Goal: Navigation & Orientation: Find specific page/section

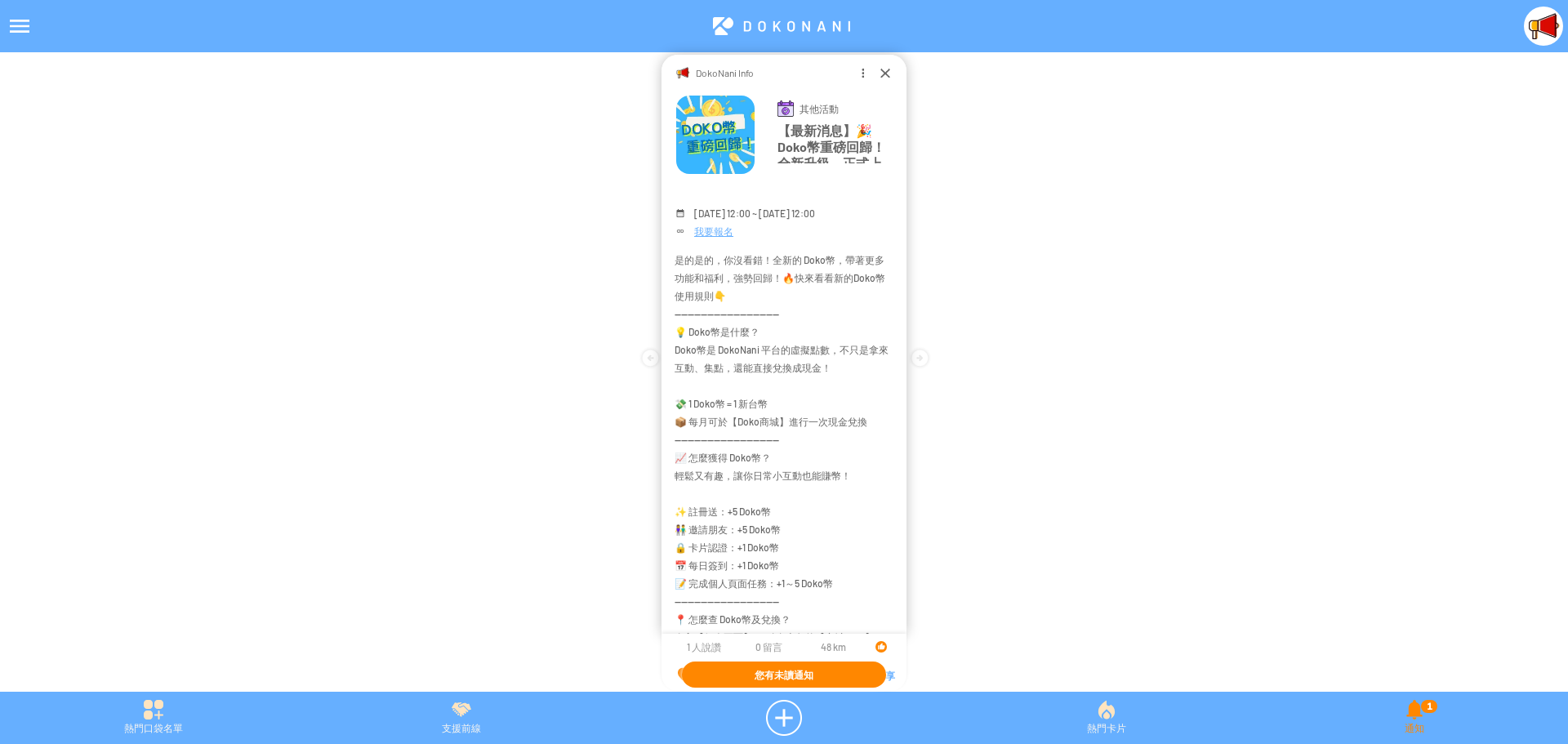
click at [1419, 726] on div "1 通知" at bounding box center [1414, 718] width 307 height 36
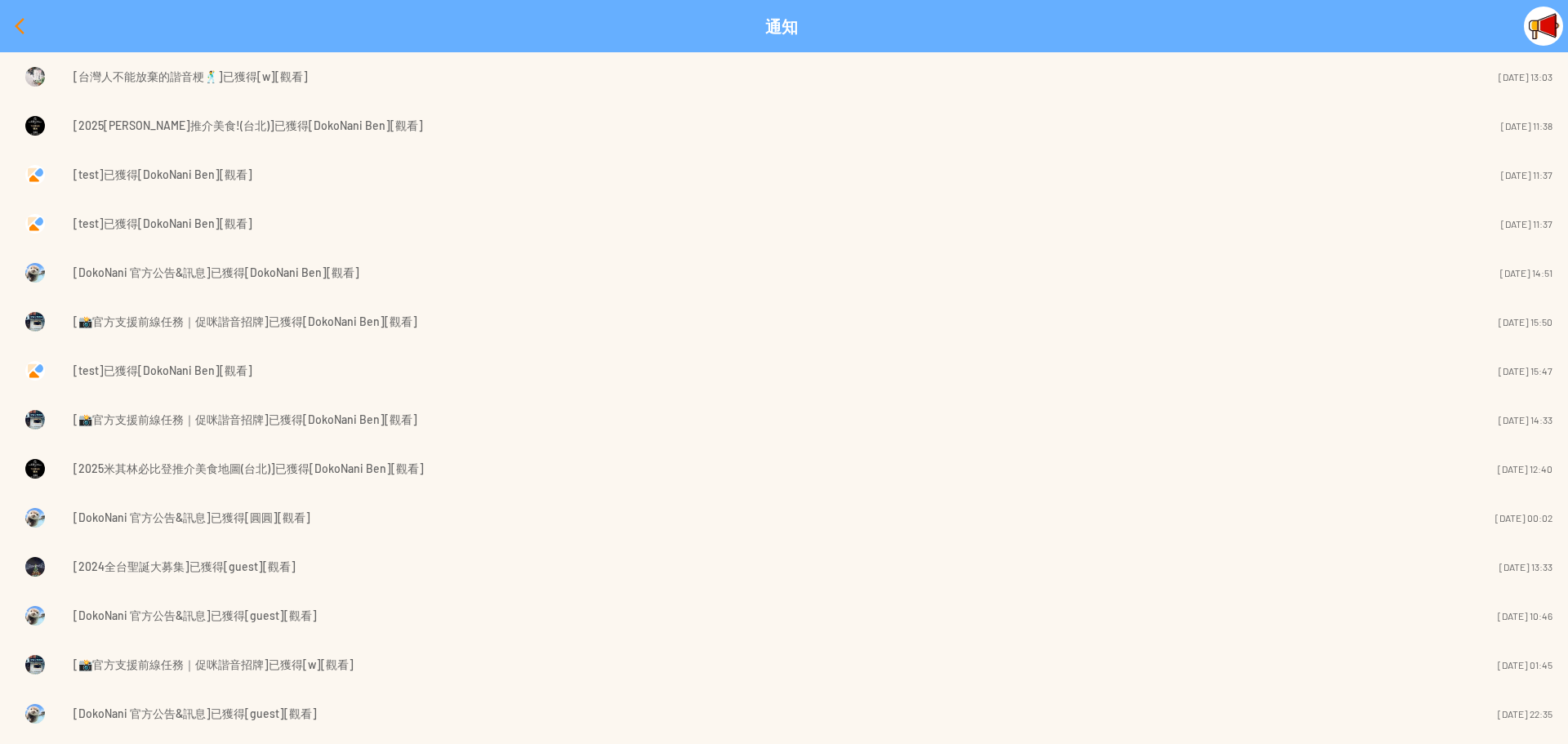
click at [15, 25] on div at bounding box center [19, 26] width 39 height 39
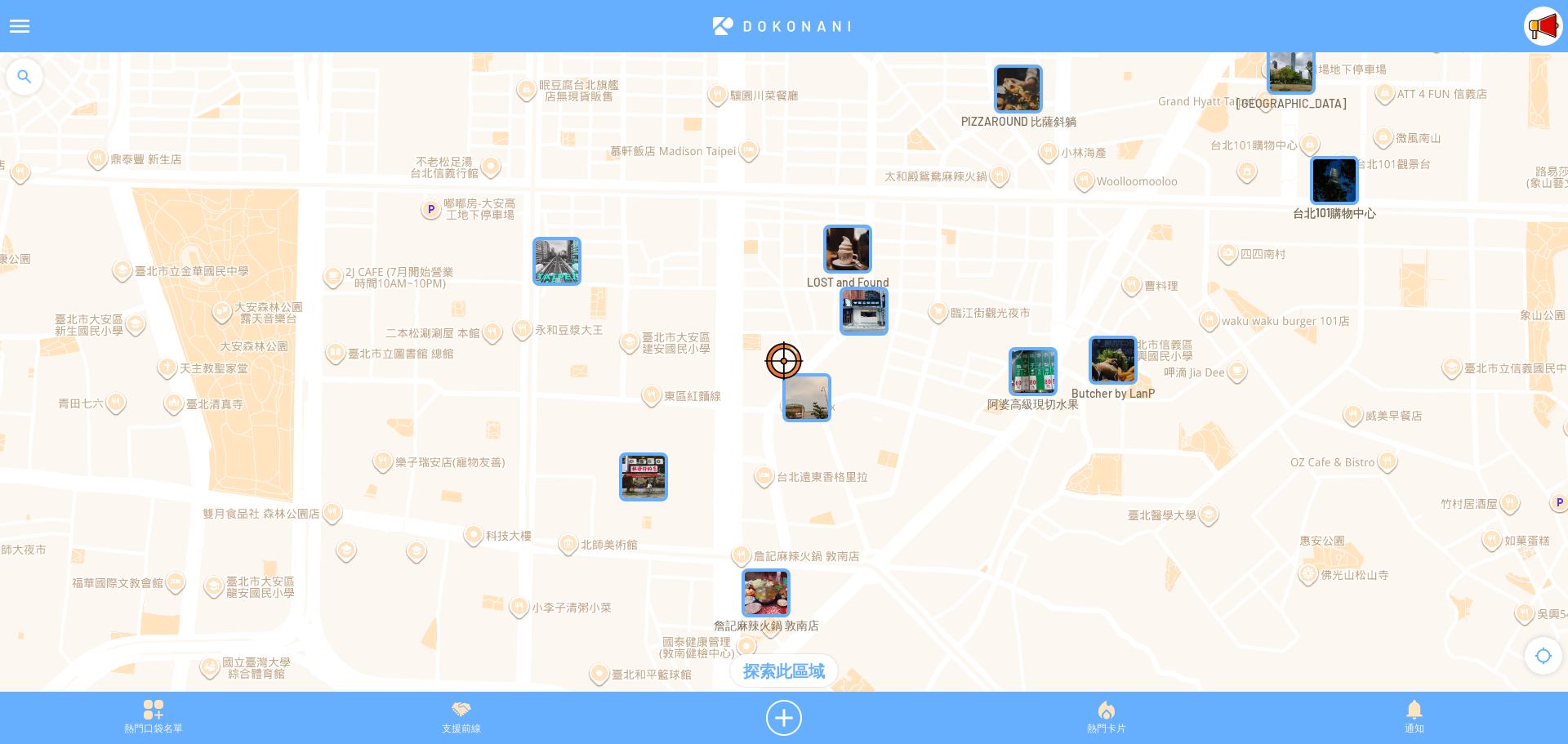
click at [11, 28] on div at bounding box center [19, 26] width 39 height 39
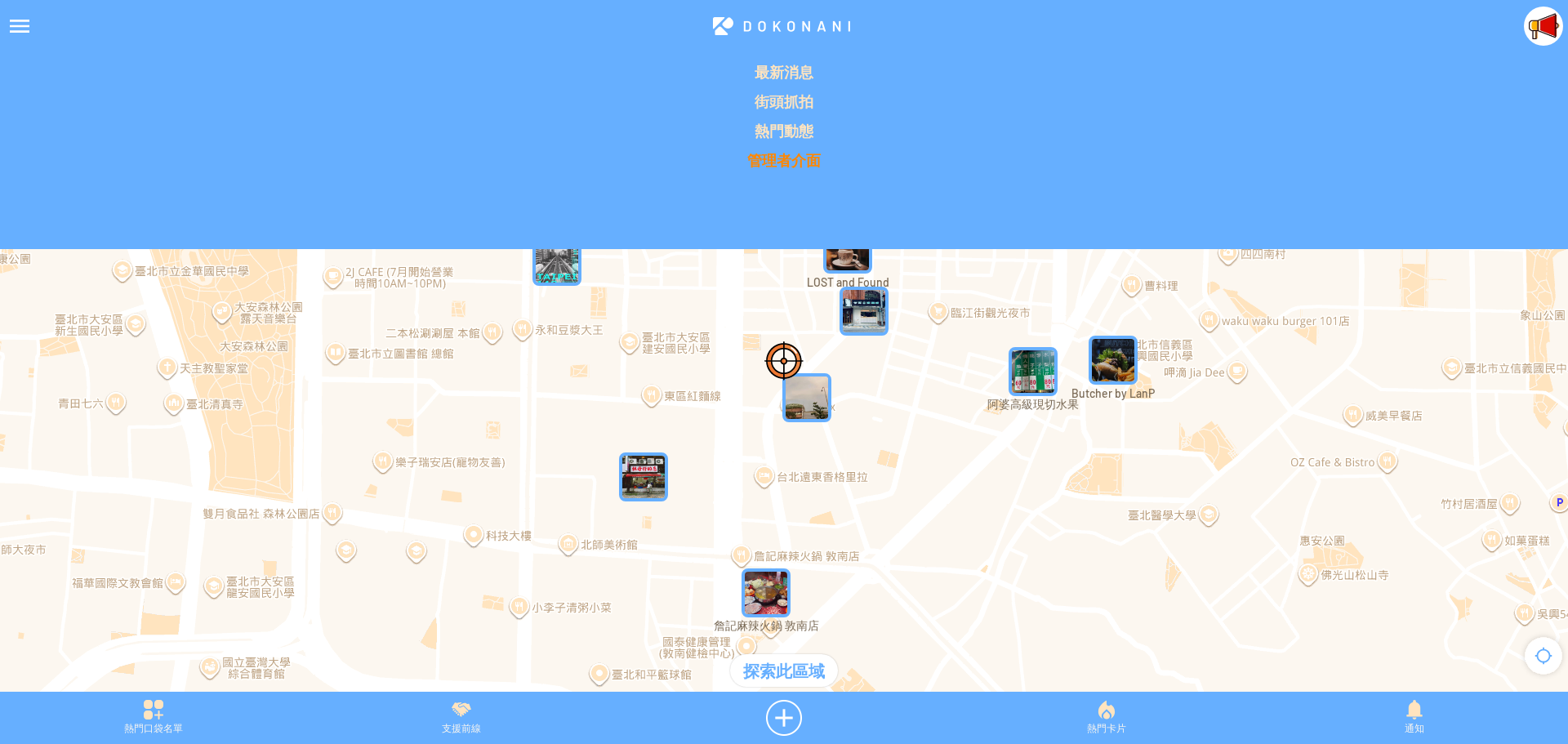
click at [782, 164] on p "管理者介面" at bounding box center [784, 160] width 1548 height 20
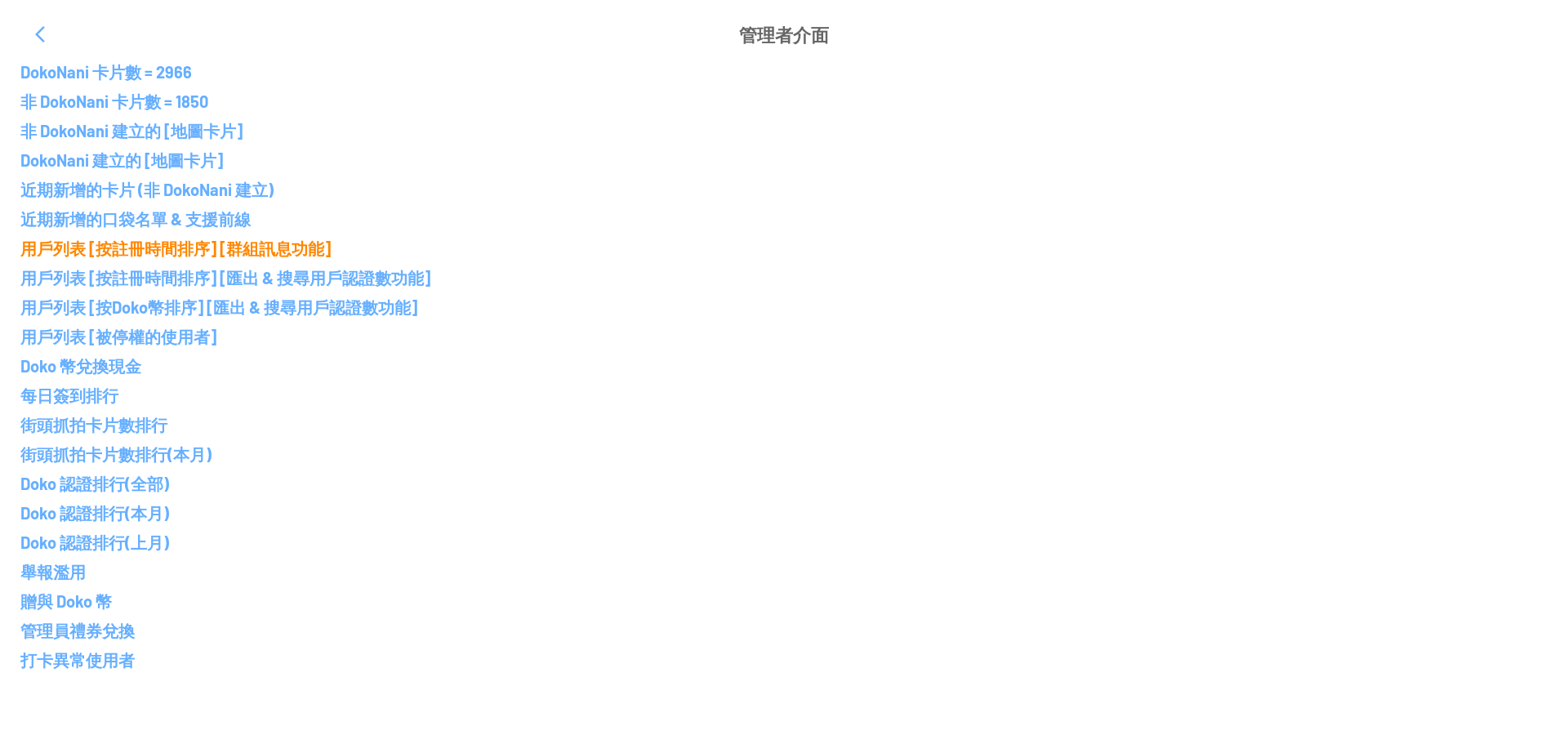
click at [170, 252] on p "用戶列表 [按註冊時間排序] [群組訊息功能]" at bounding box center [783, 248] width 1527 height 20
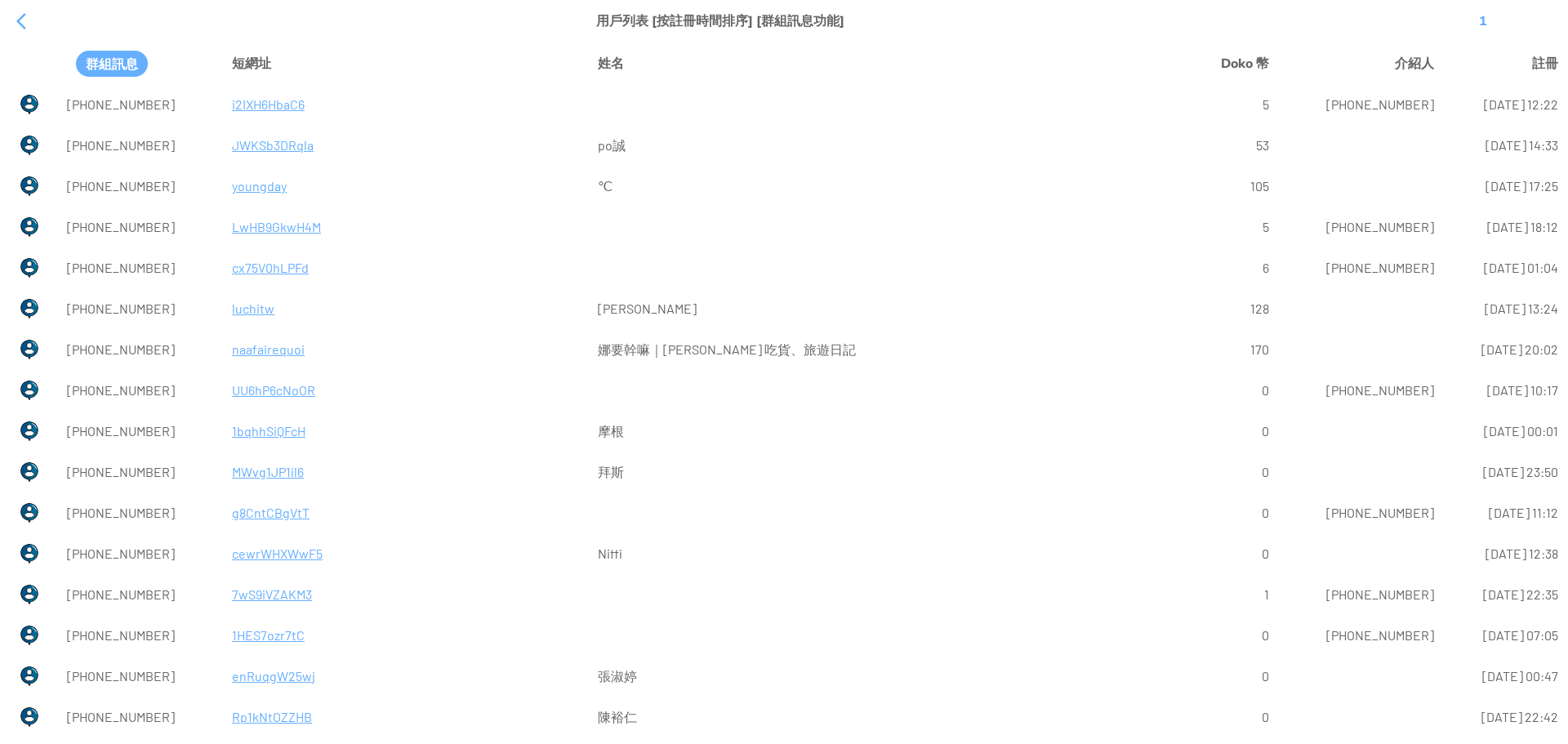
click at [248, 232] on p "LwHB9GkwH4M" at bounding box center [406, 226] width 348 height 39
click at [16, 20] on div at bounding box center [21, 21] width 39 height 39
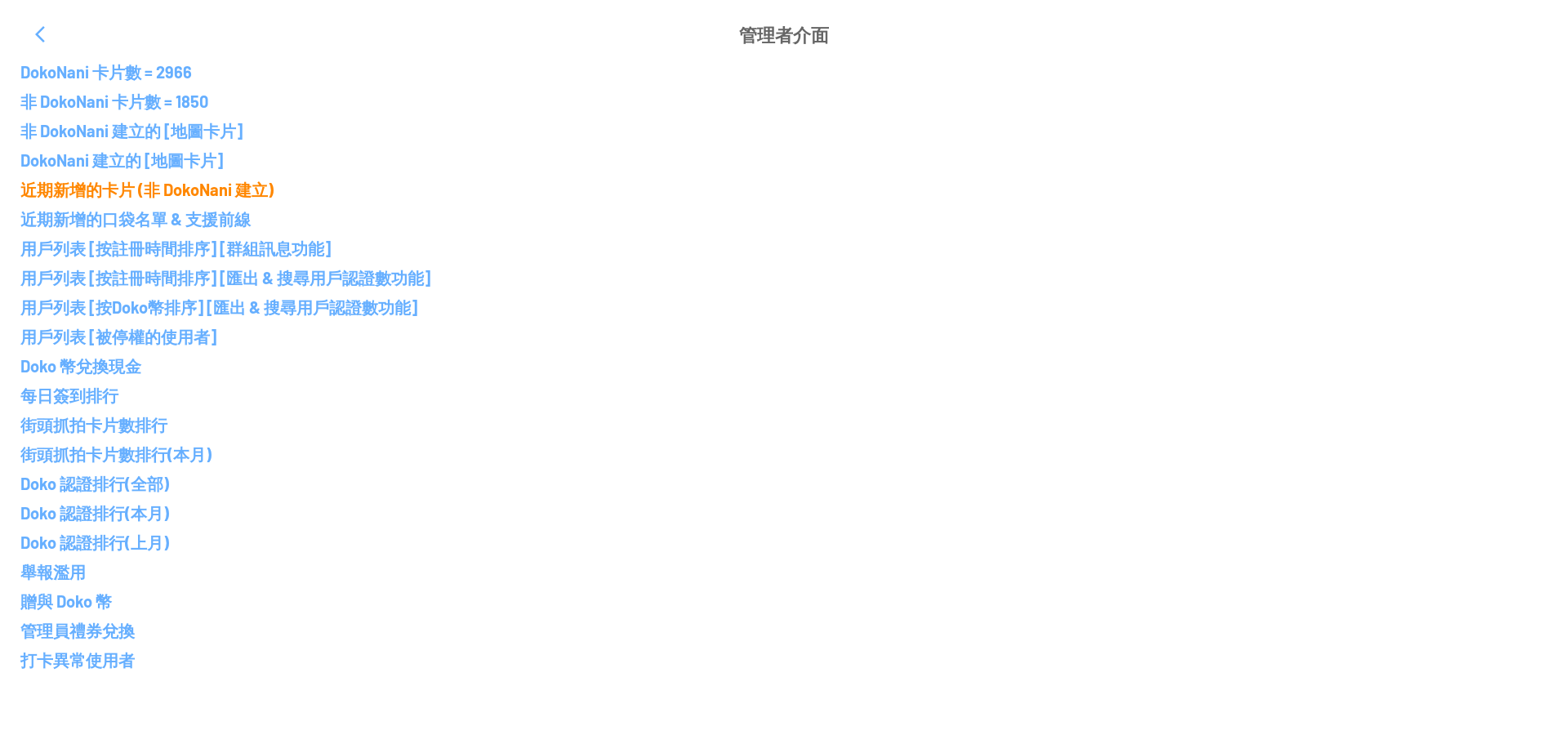
click at [176, 190] on p "近期新增的卡片 (非 DokoNani 建立)" at bounding box center [783, 190] width 1527 height 20
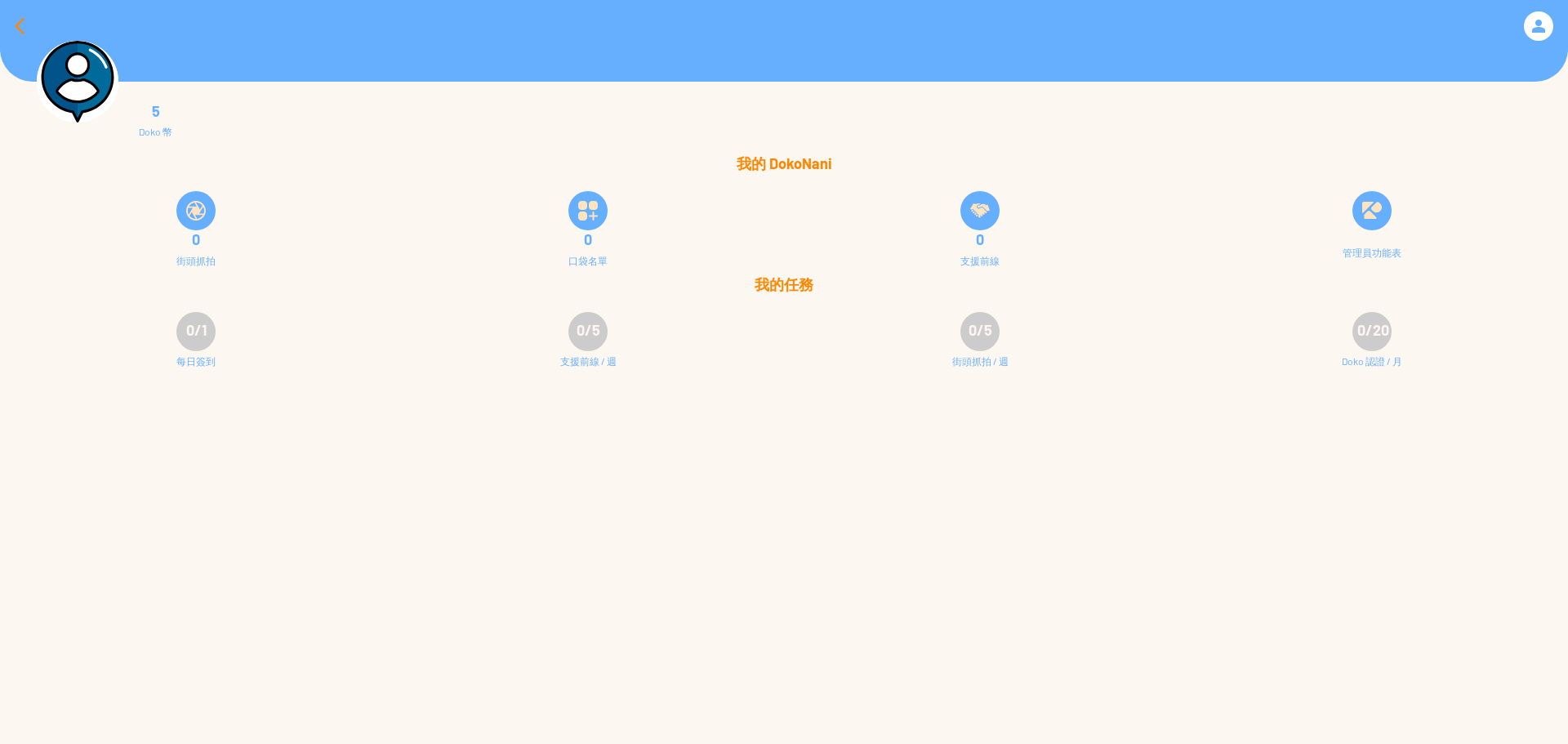
click at [13, 25] on div at bounding box center [19, 26] width 39 height 39
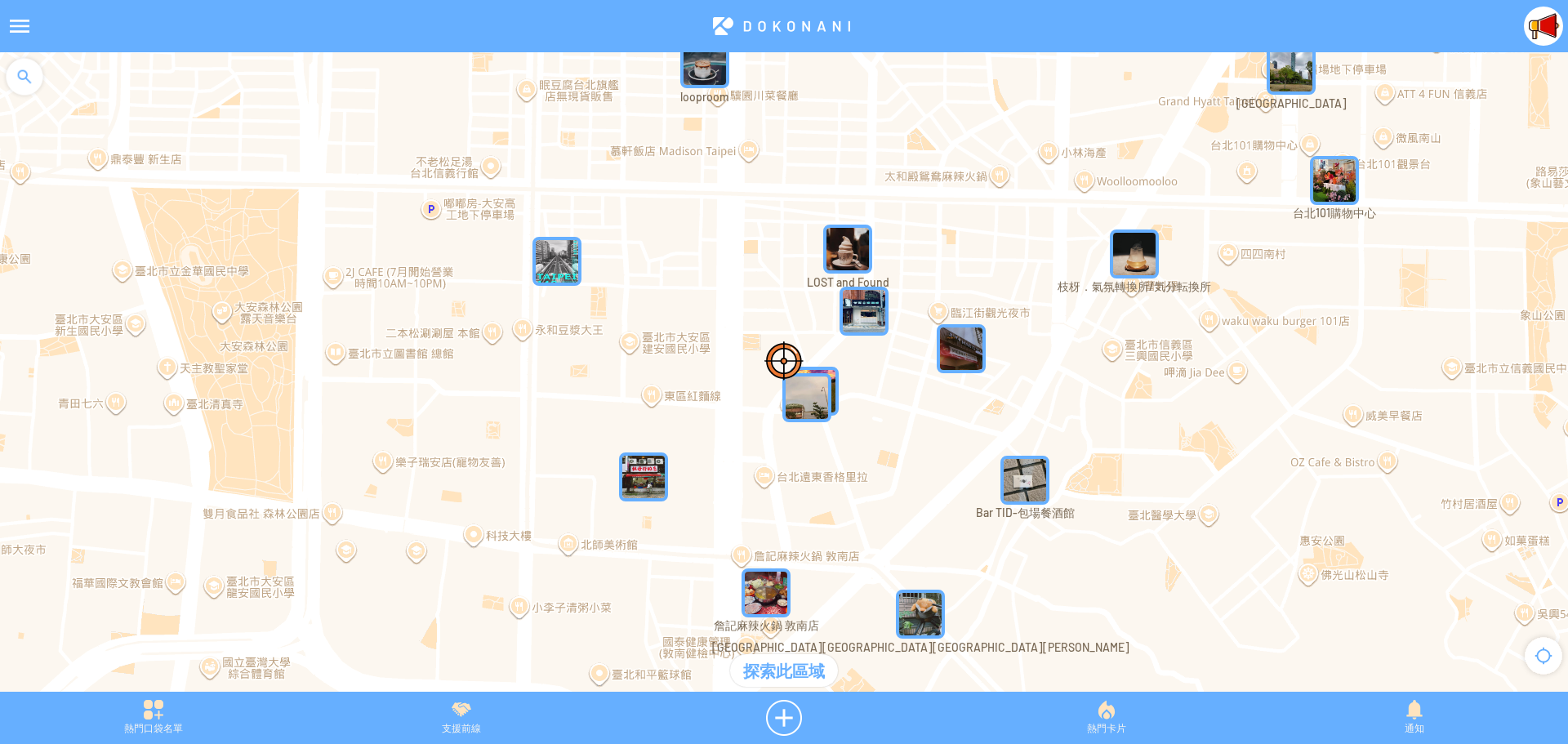
click at [1539, 35] on img at bounding box center [1543, 26] width 39 height 39
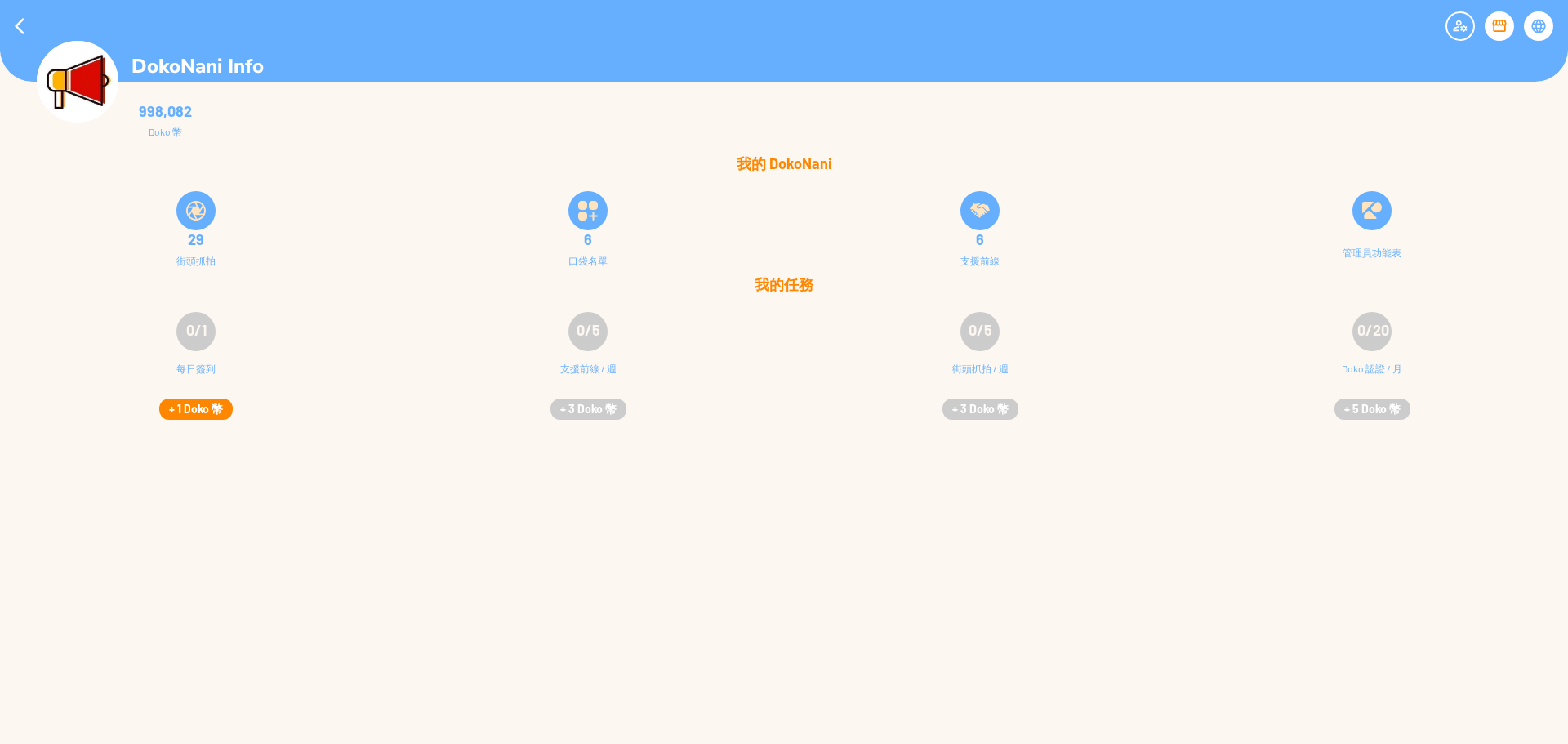
click at [171, 412] on button "+ 1 Doko 幣" at bounding box center [195, 409] width 73 height 21
click at [588, 217] on img at bounding box center [588, 211] width 20 height 20
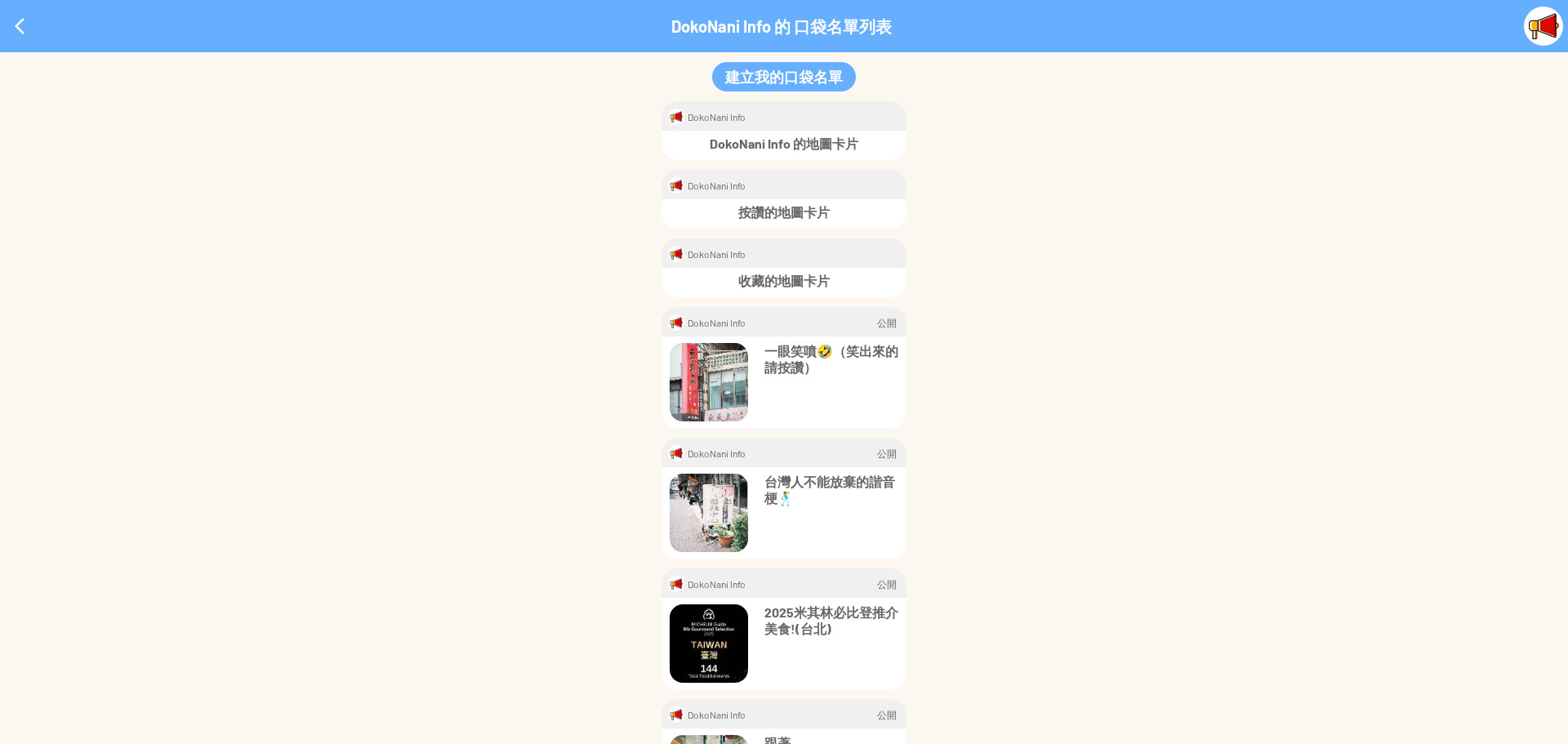
click at [789, 360] on p "一眼笑噴🤣（笑出來的請按讚）" at bounding box center [831, 359] width 134 height 33
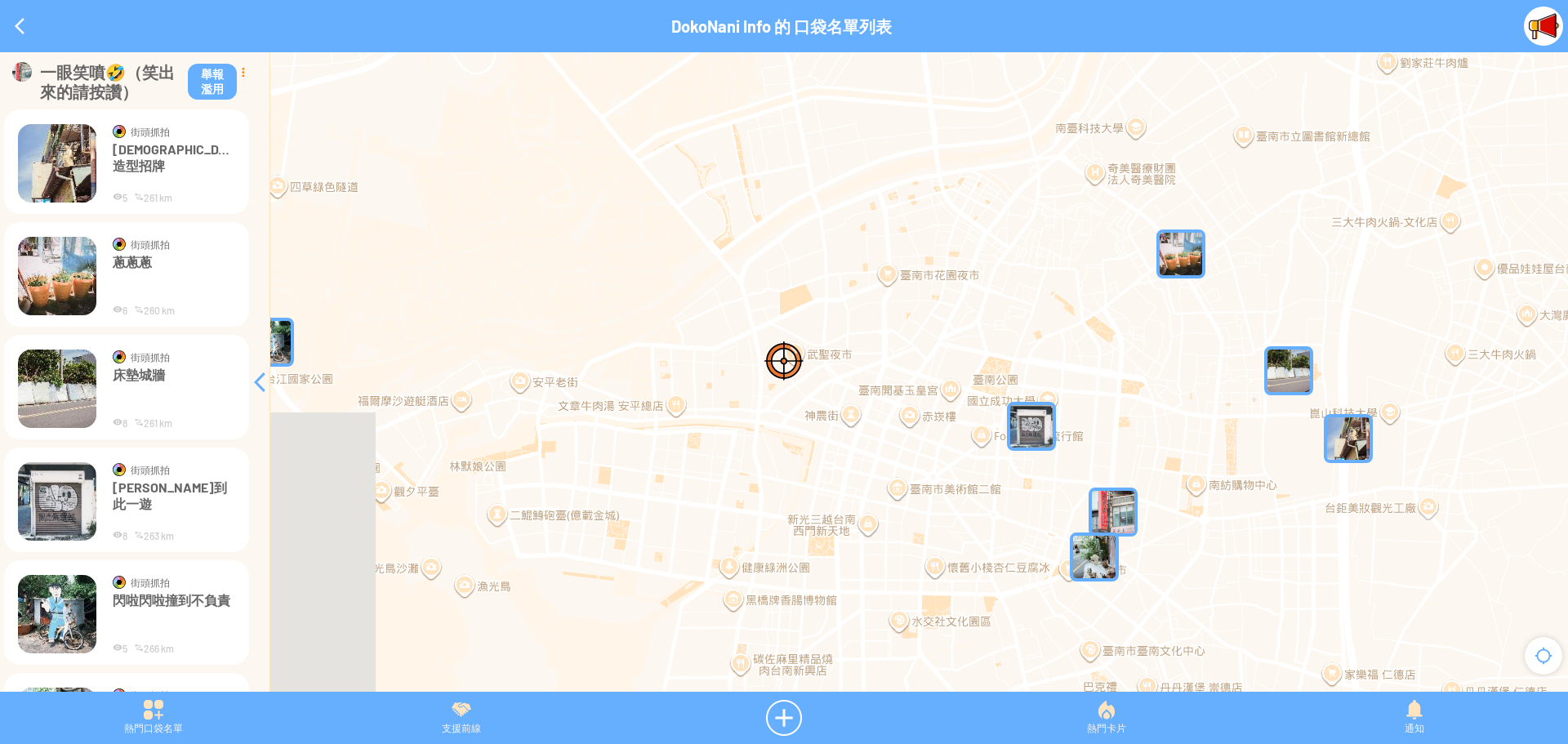
click at [241, 73] on div at bounding box center [243, 72] width 12 height 20
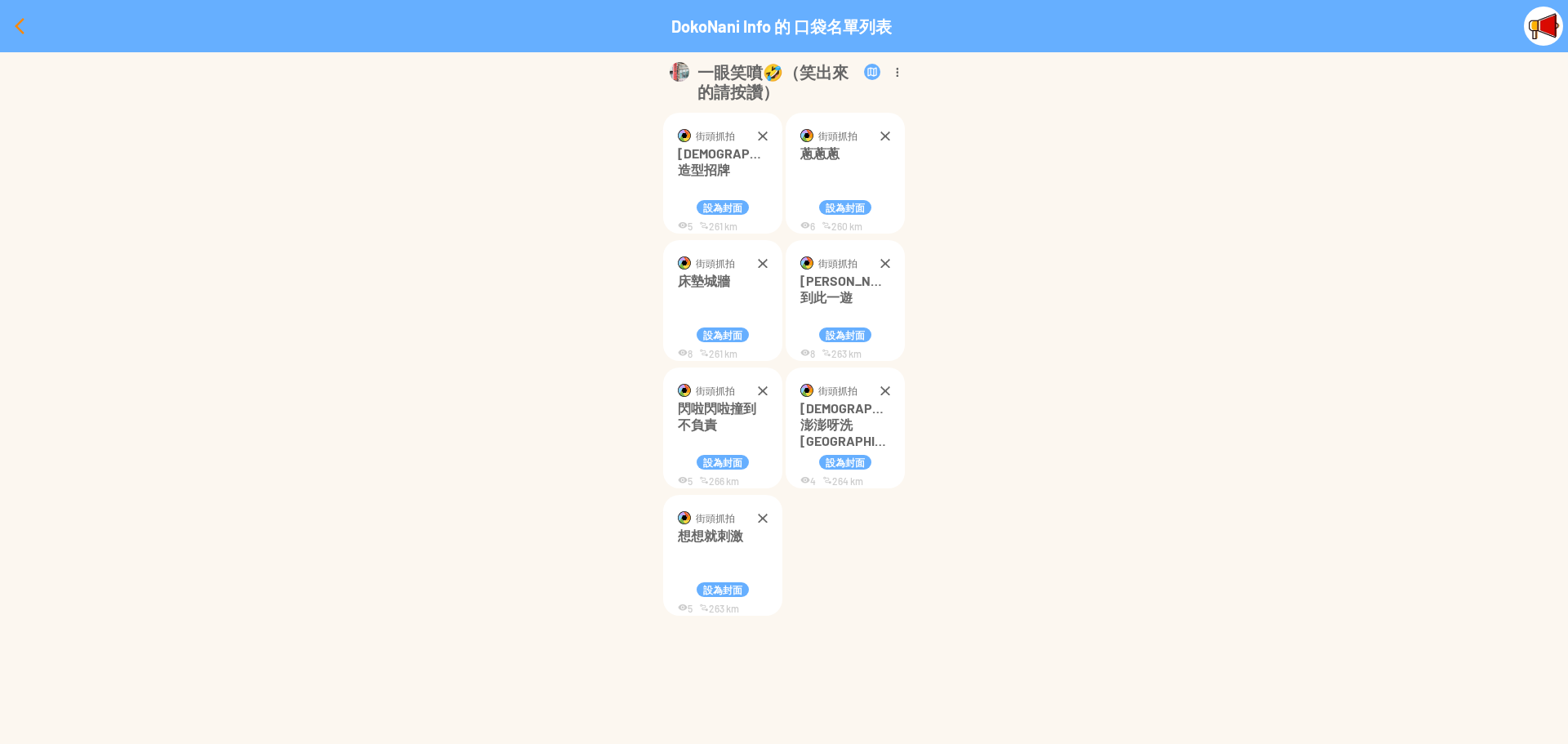
click at [12, 23] on div at bounding box center [19, 26] width 39 height 39
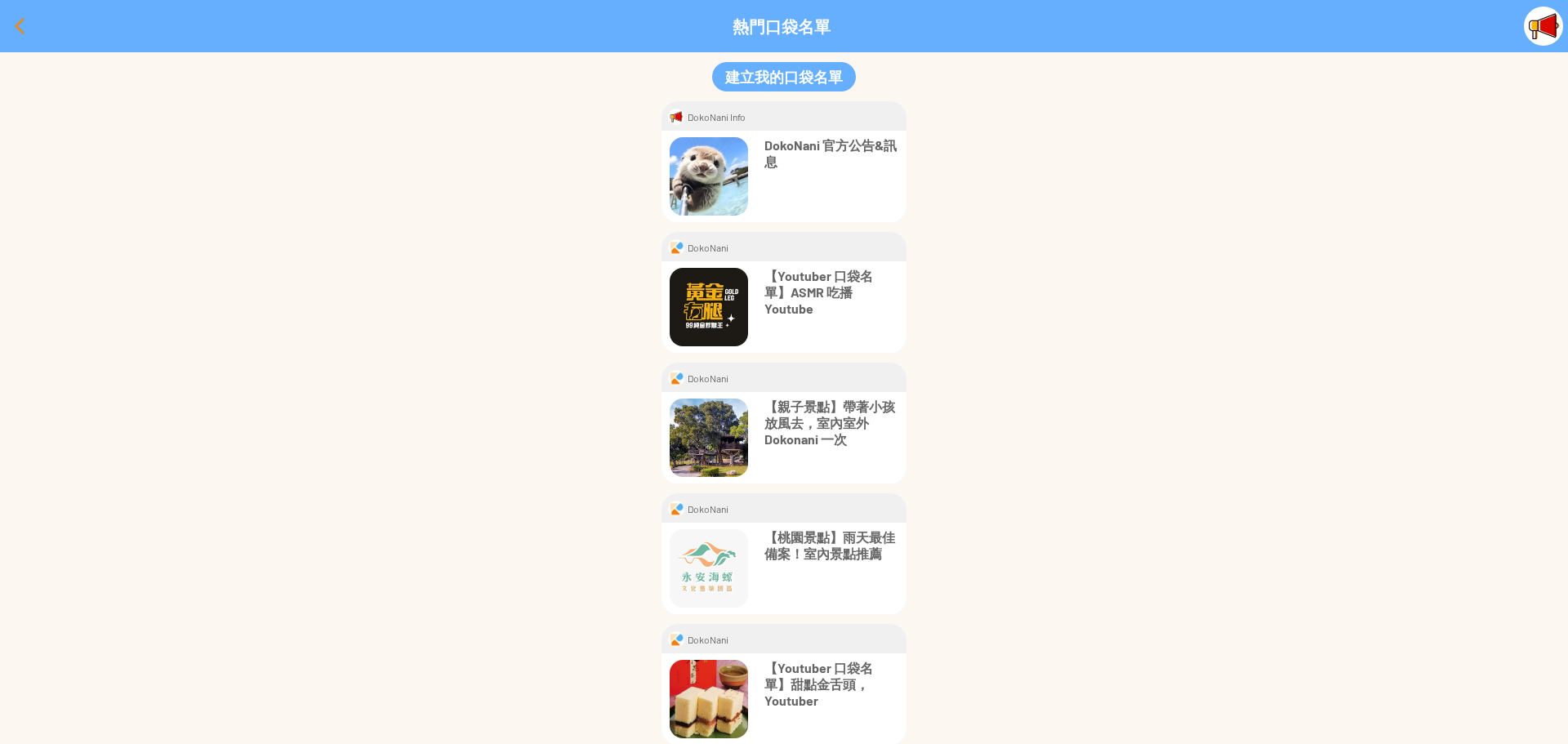
click at [14, 28] on div at bounding box center [19, 26] width 39 height 39
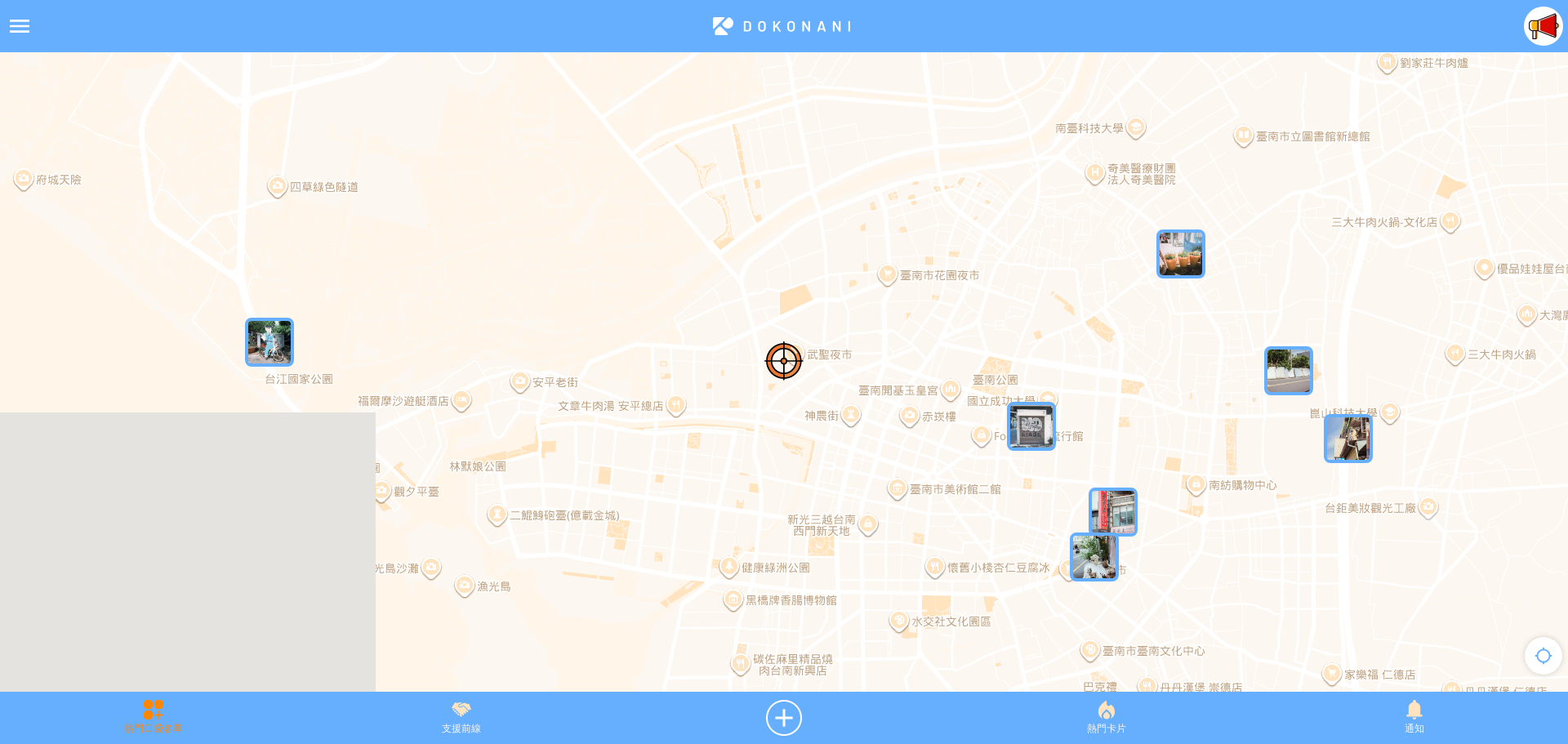
click at [151, 726] on div "熱門口袋名單" at bounding box center [153, 718] width 307 height 36
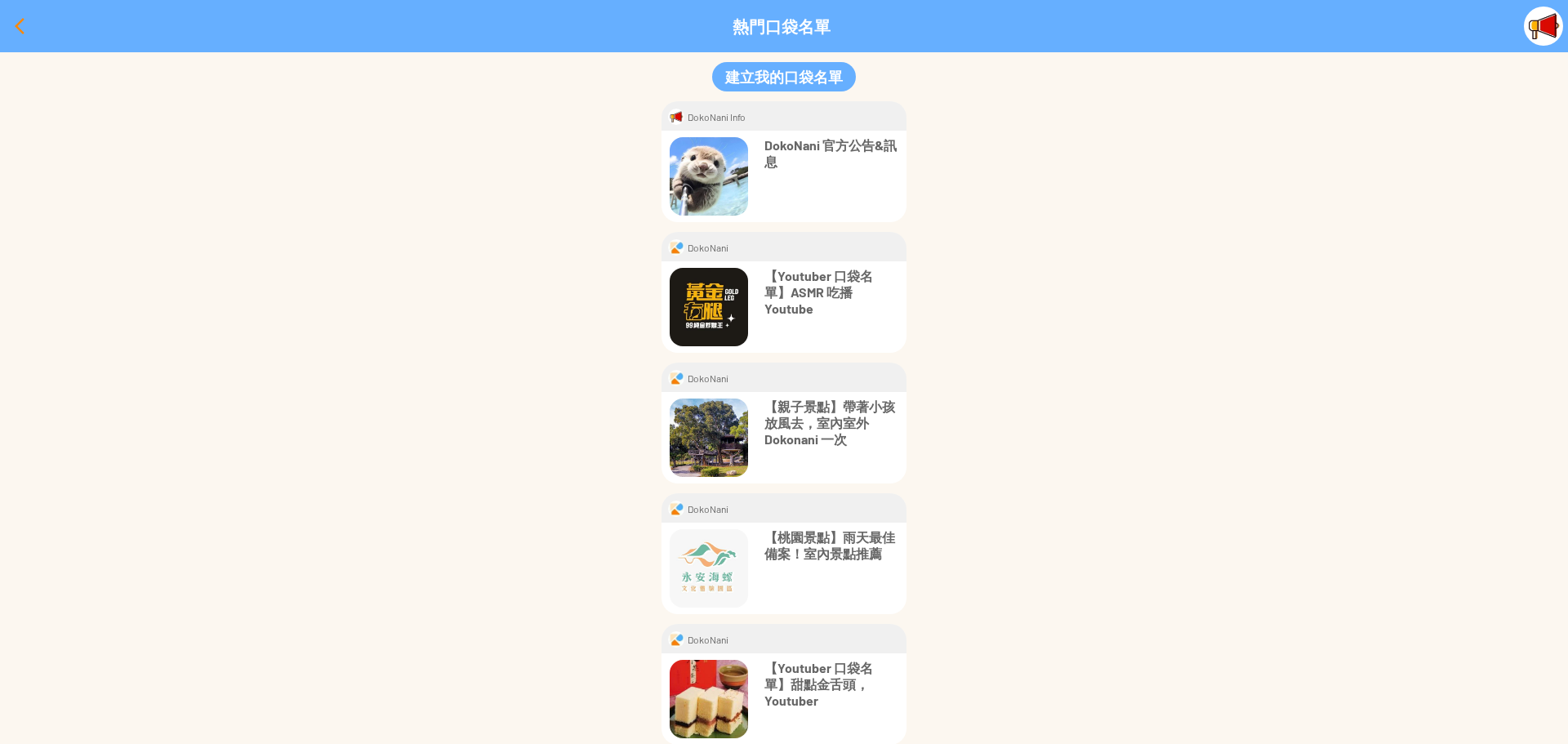
click at [20, 34] on div at bounding box center [19, 26] width 39 height 39
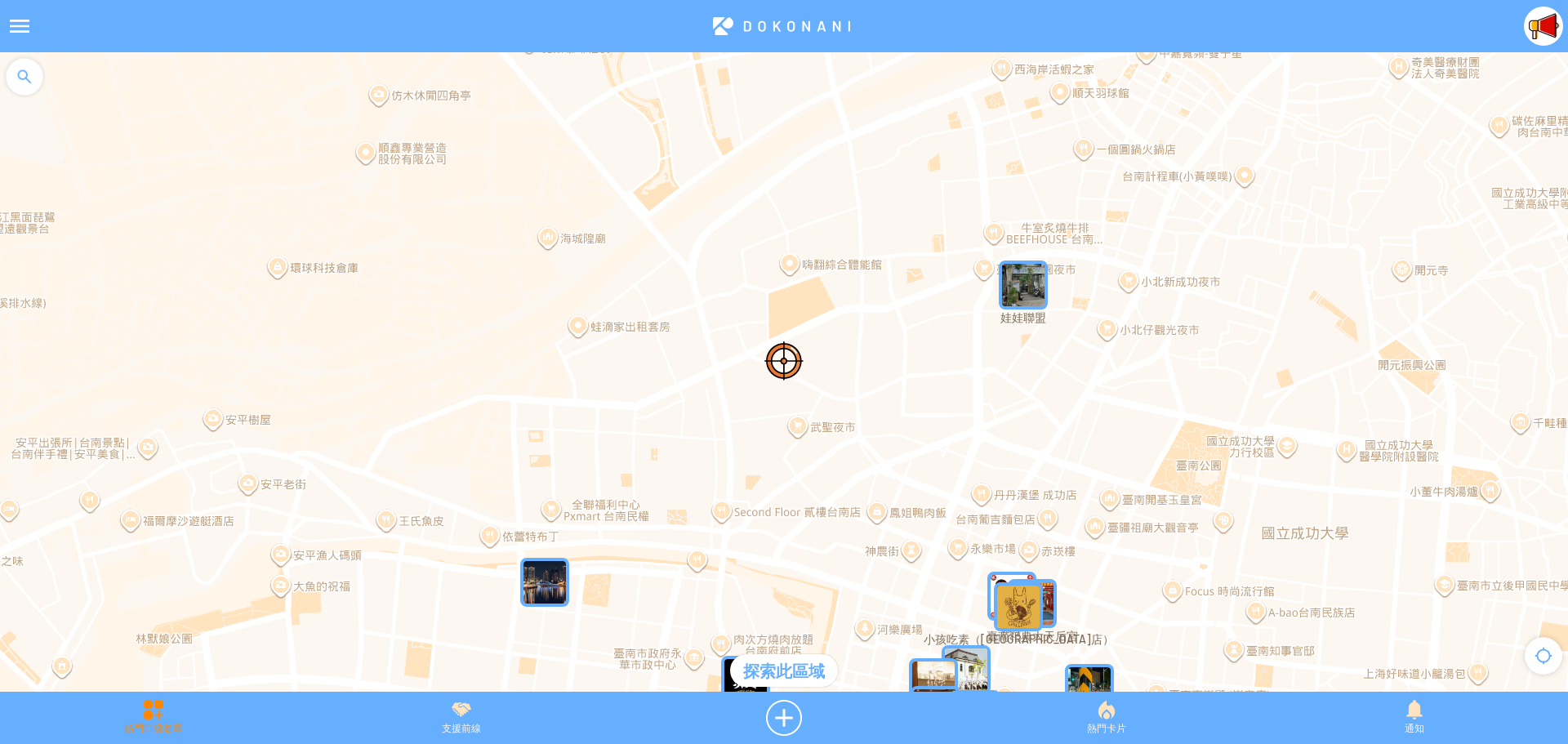
click at [145, 710] on div "熱門口袋名單" at bounding box center [153, 718] width 307 height 36
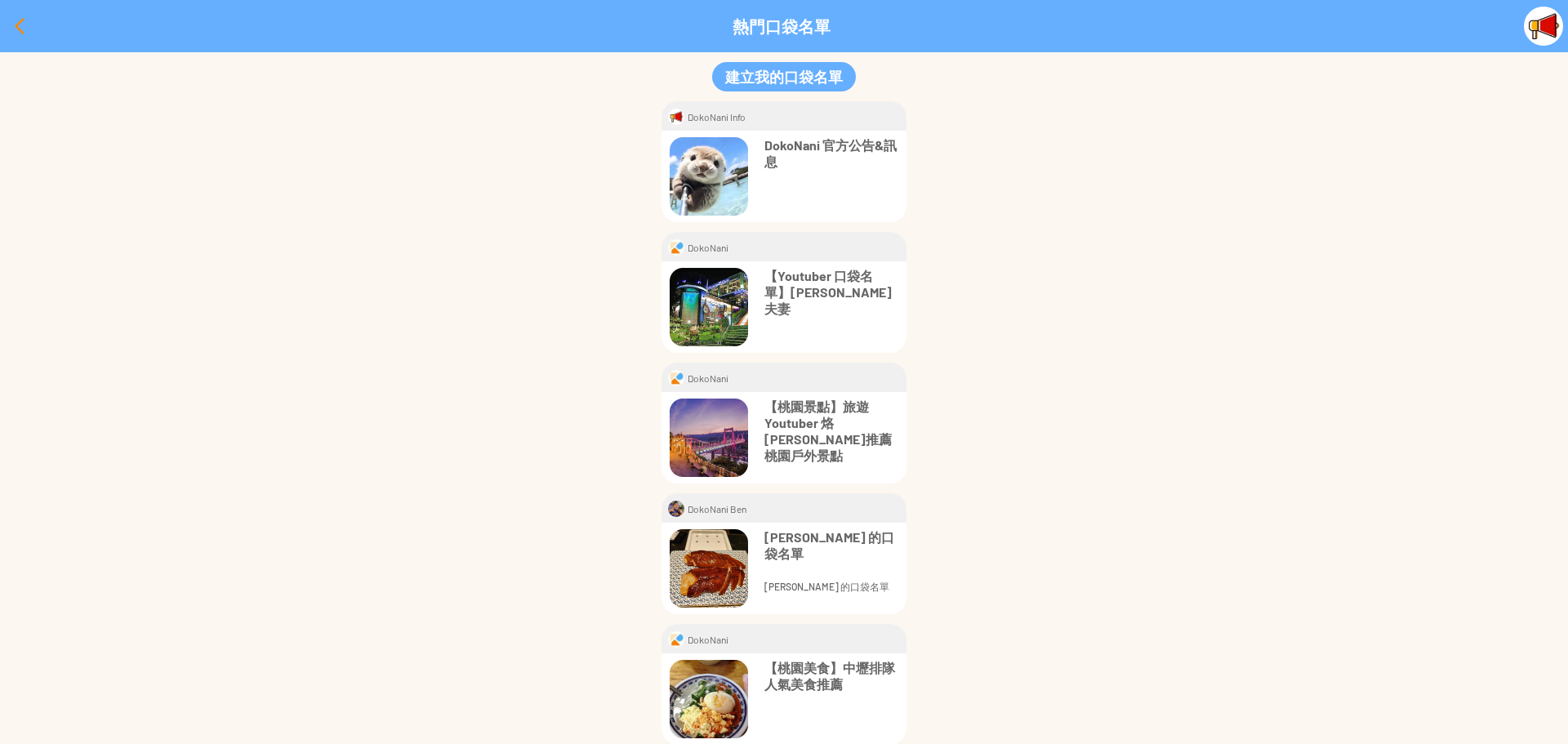
click at [12, 20] on div at bounding box center [19, 26] width 39 height 39
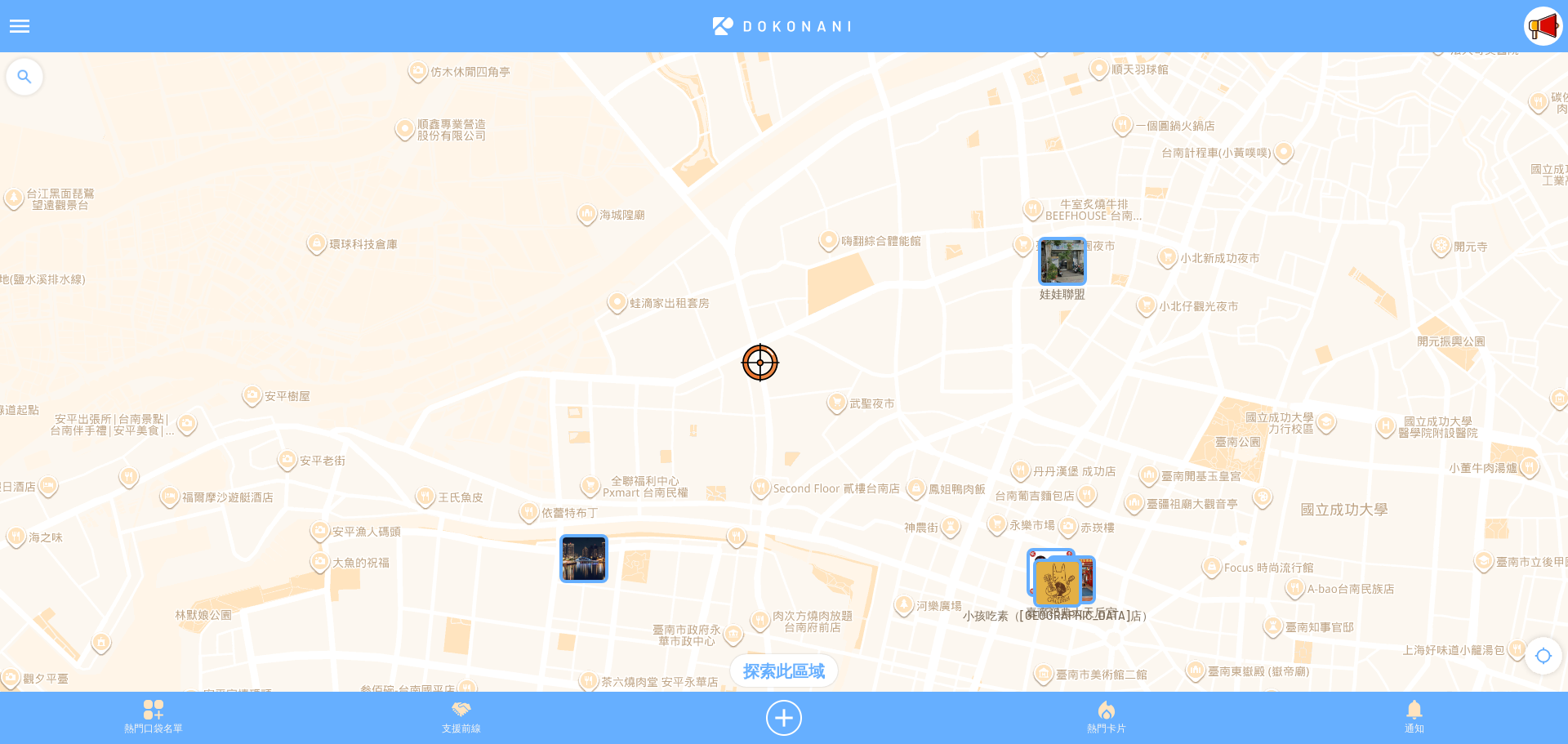
drag, startPoint x: 1255, startPoint y: 334, endPoint x: 1100, endPoint y: 345, distance: 155.5
click at [1100, 345] on div at bounding box center [784, 380] width 1568 height 656
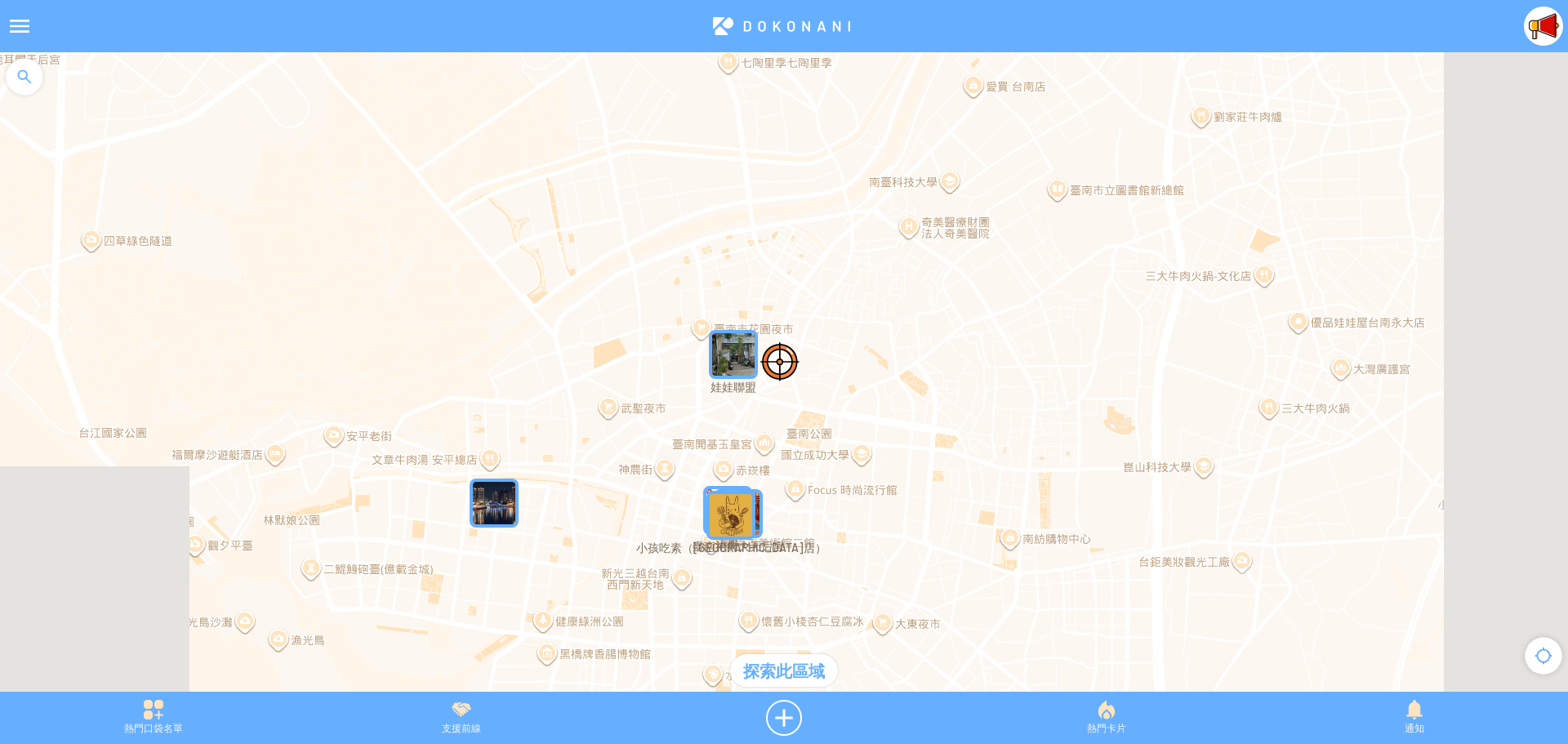
drag, startPoint x: 1316, startPoint y: 302, endPoint x: 986, endPoint y: 340, distance: 332.1
click at [986, 340] on div at bounding box center [784, 380] width 1568 height 656
